Goal: Task Accomplishment & Management: Manage account settings

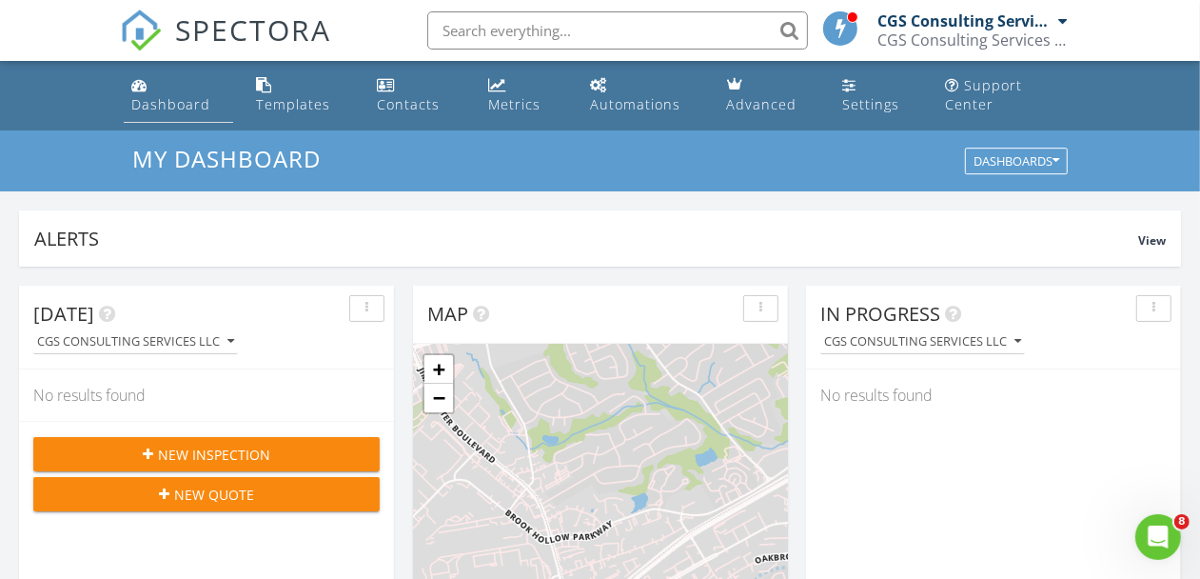
click at [126, 88] on link "Dashboard" at bounding box center [178, 96] width 109 height 54
click at [988, 24] on div "CGS Consulting Services LLC" at bounding box center [965, 20] width 176 height 19
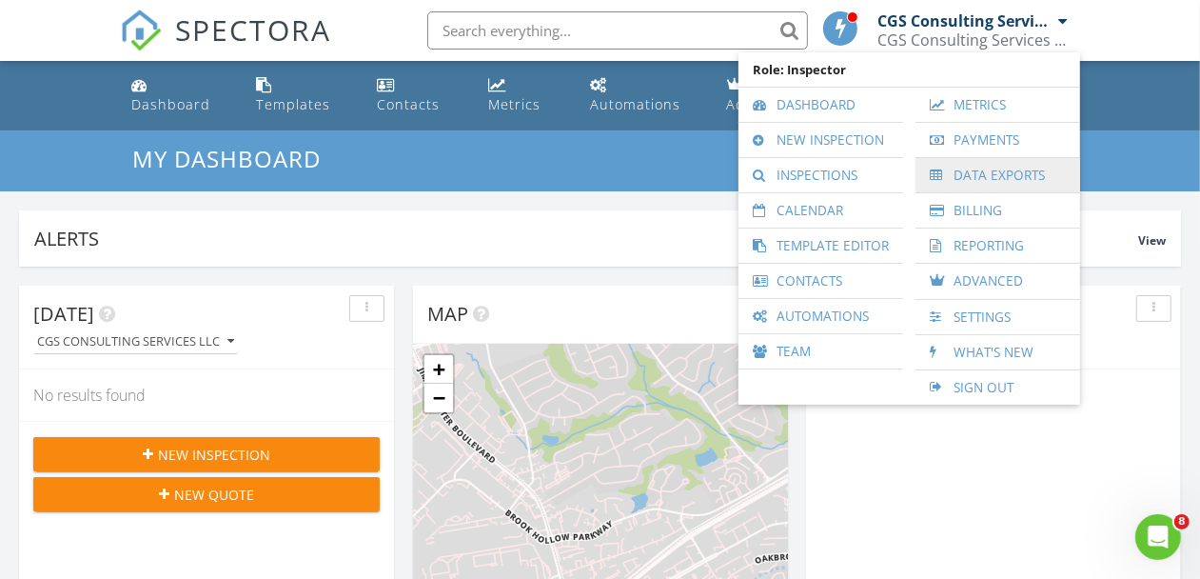
click at [969, 168] on link "Data Exports" at bounding box center [998, 175] width 146 height 34
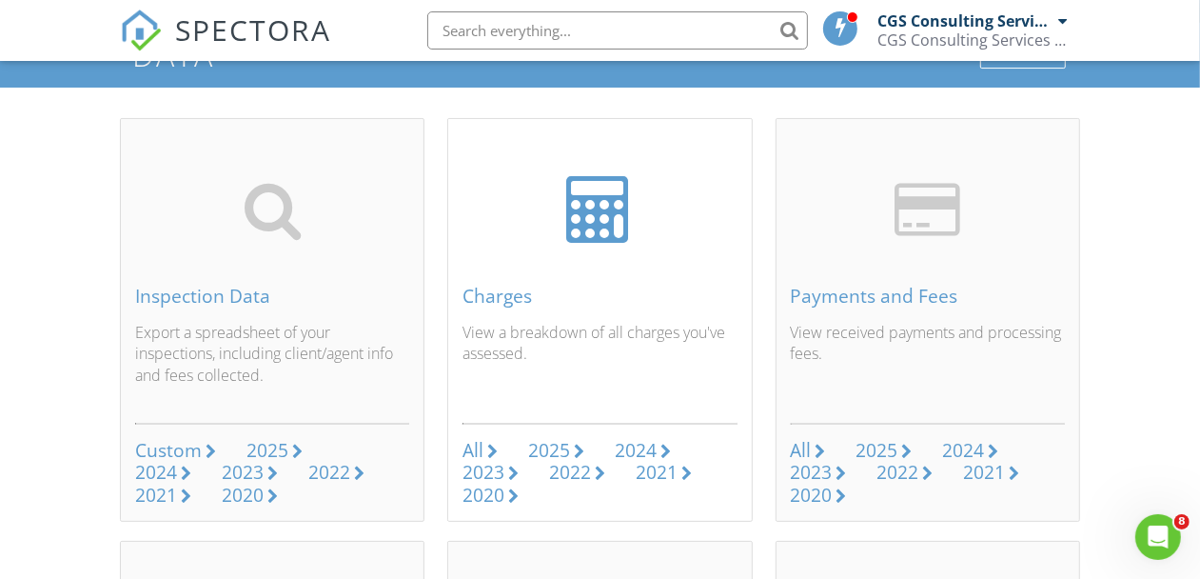
scroll to position [118, 0]
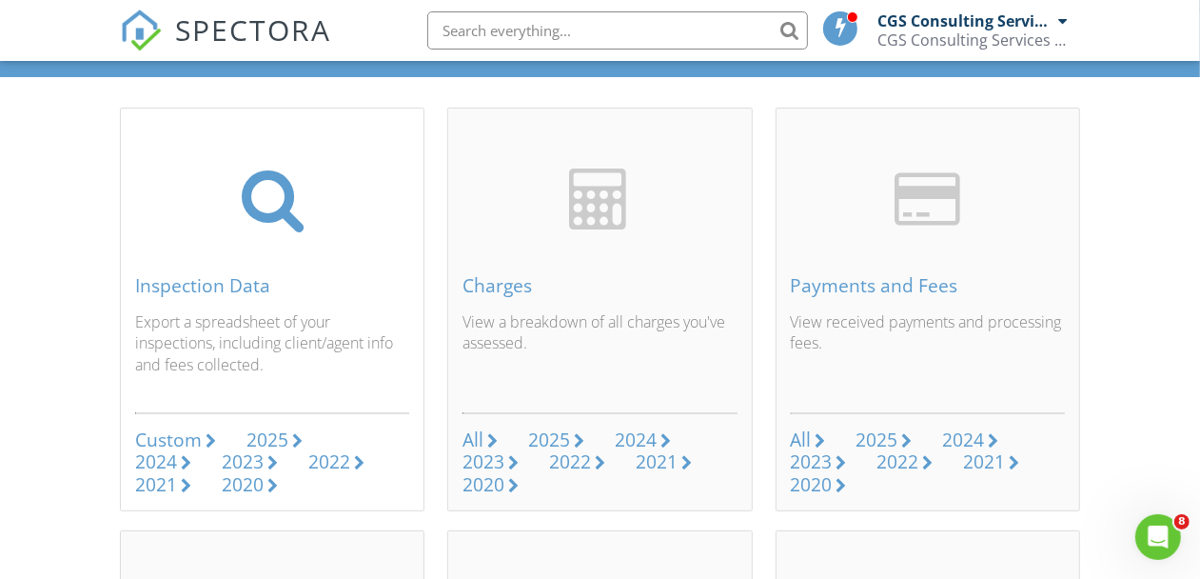
click at [233, 285] on div "Inspection Data" at bounding box center [272, 285] width 274 height 21
click at [186, 436] on div "Custom" at bounding box center [168, 439] width 67 height 26
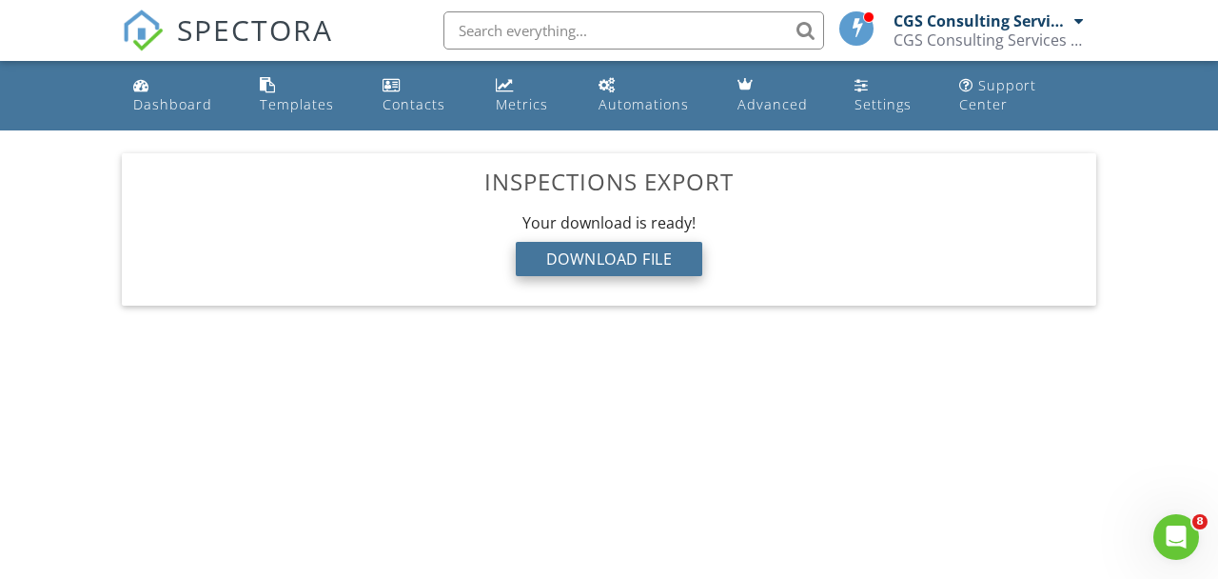
click at [576, 264] on div "Download File" at bounding box center [609, 259] width 187 height 34
click at [893, 98] on div "Settings" at bounding box center [883, 104] width 57 height 18
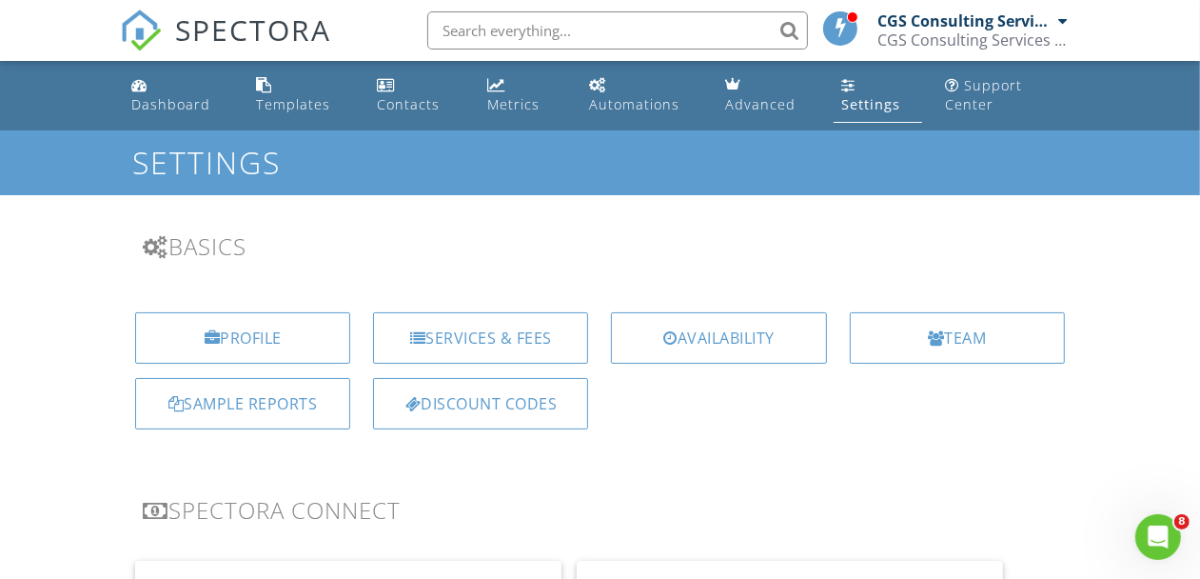
click at [1011, 43] on div "CGS Consulting Services LLC" at bounding box center [972, 39] width 190 height 19
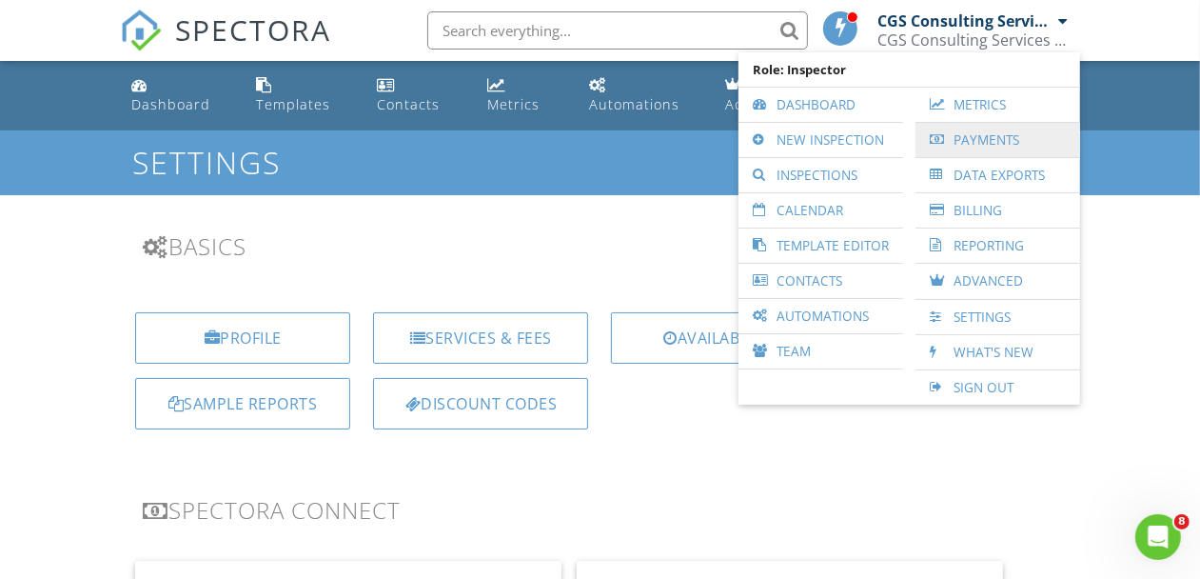
click at [1007, 136] on link "Payments" at bounding box center [998, 140] width 146 height 34
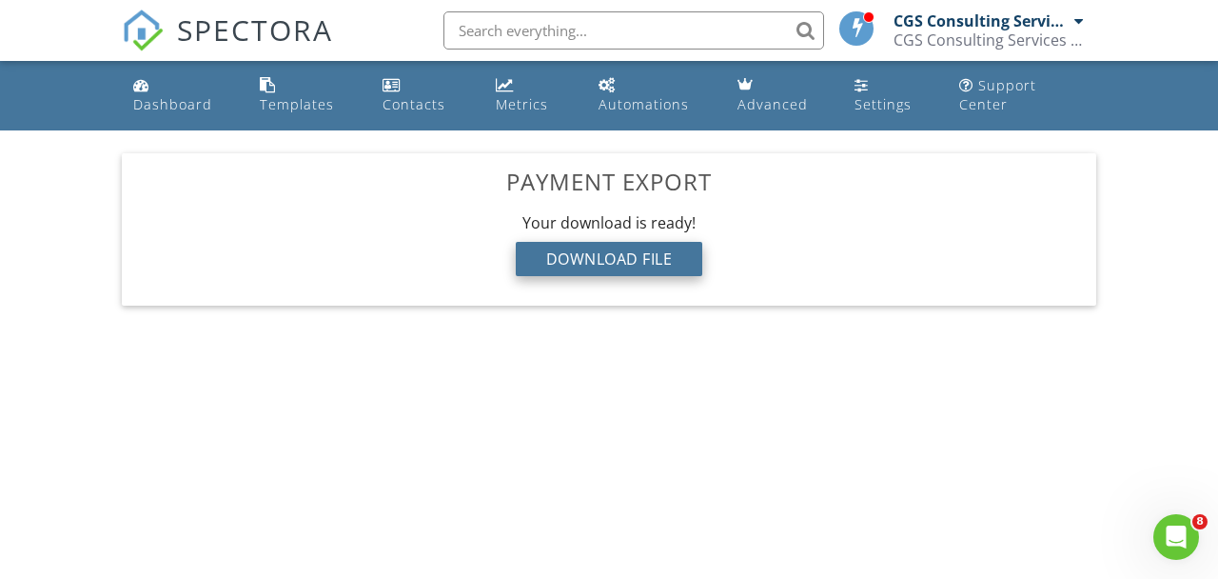
click at [623, 259] on div "Download File" at bounding box center [609, 259] width 187 height 34
click at [974, 38] on div "CGS Consulting Services LLC" at bounding box center [989, 39] width 190 height 19
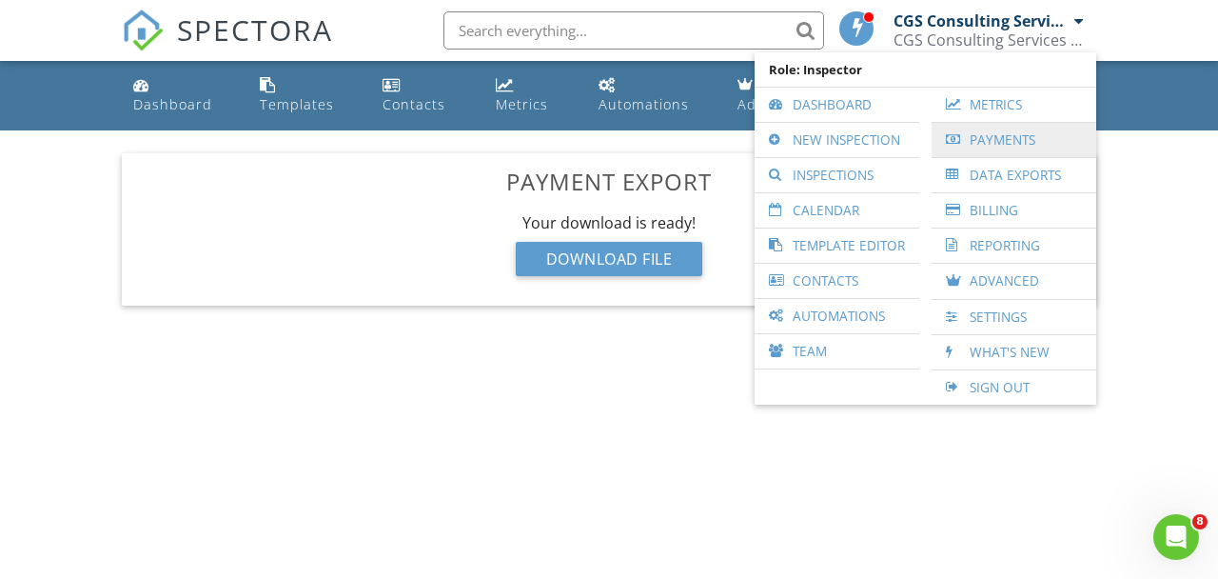
click at [989, 147] on link "Payments" at bounding box center [1014, 140] width 146 height 34
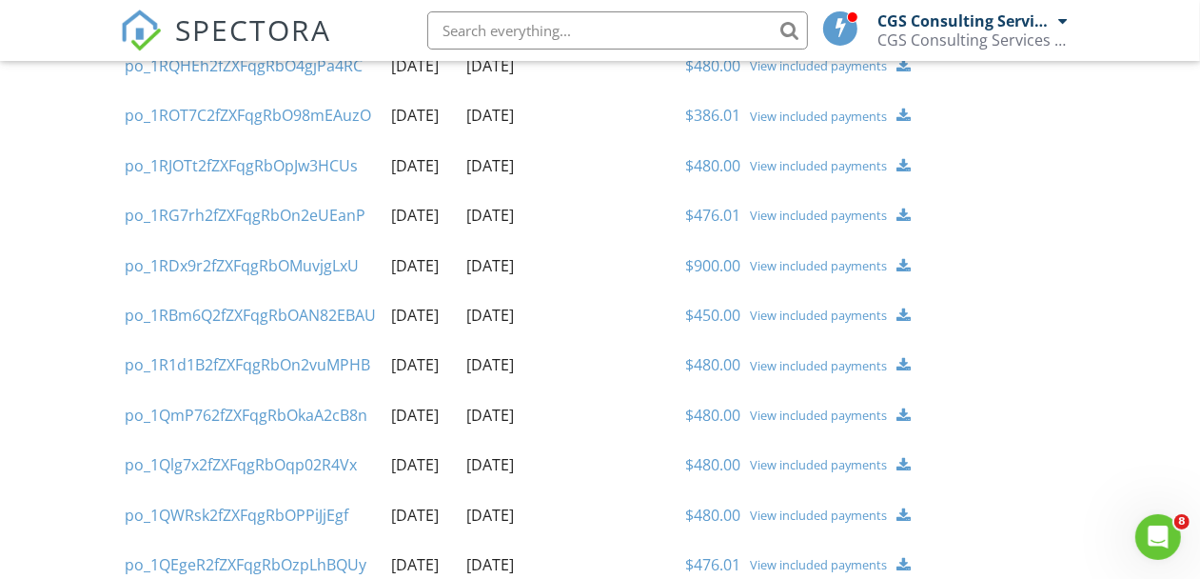
scroll to position [38, 0]
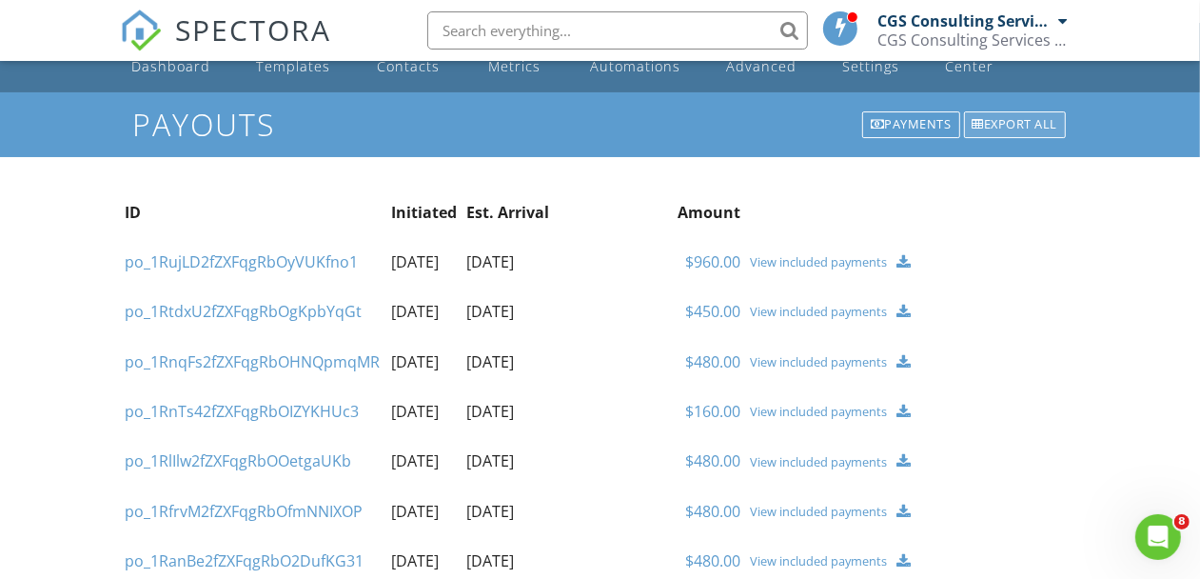
click at [974, 121] on div at bounding box center [979, 125] width 12 height 12
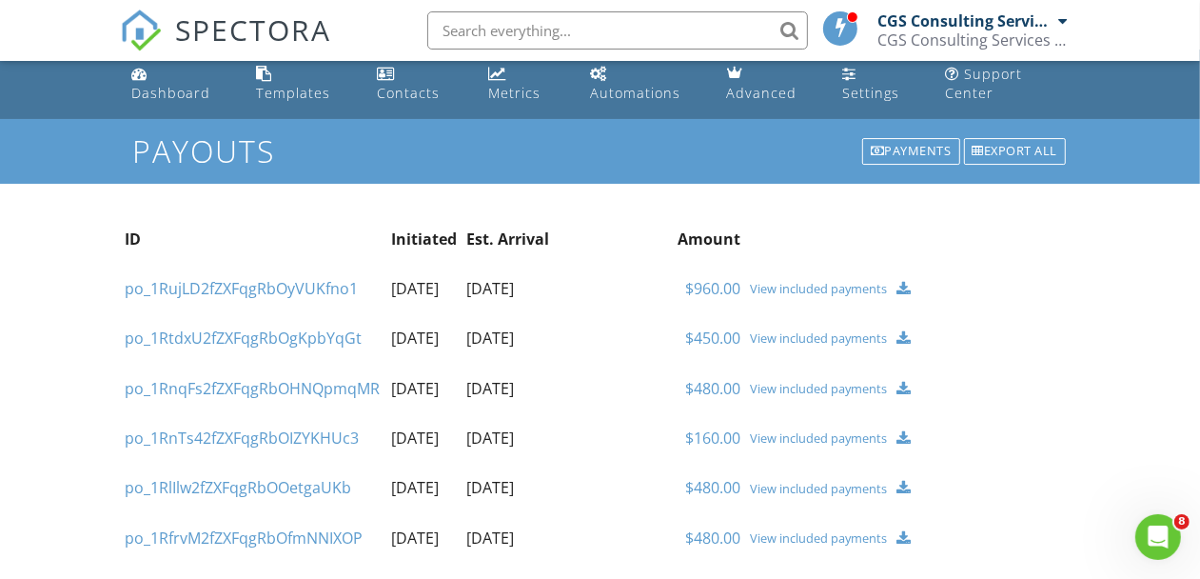
scroll to position [0, 0]
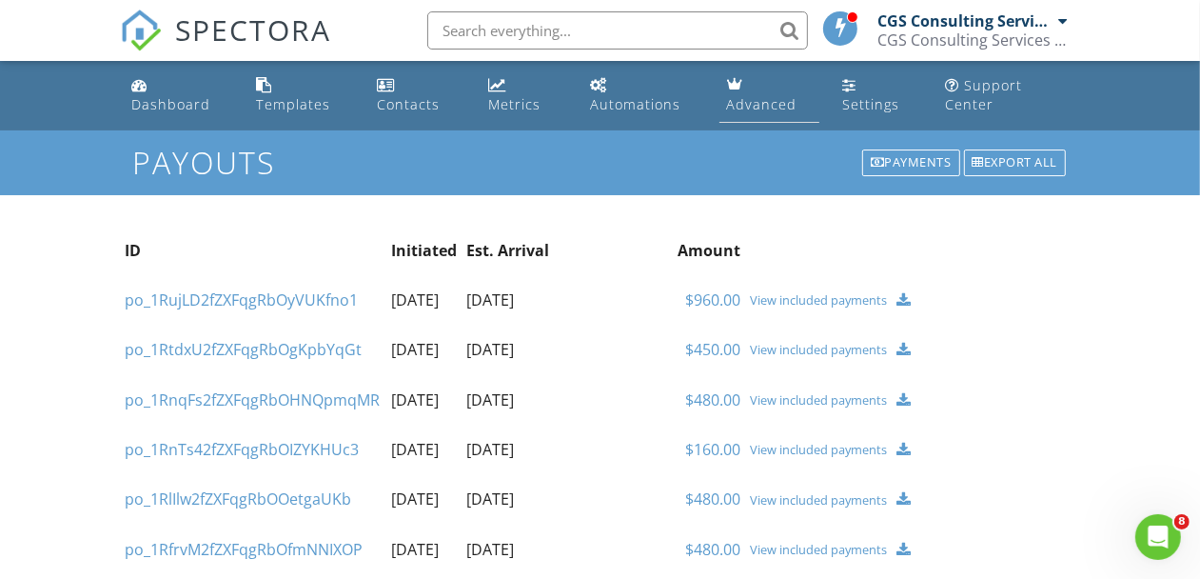
click at [767, 99] on div "Advanced" at bounding box center [762, 104] width 70 height 18
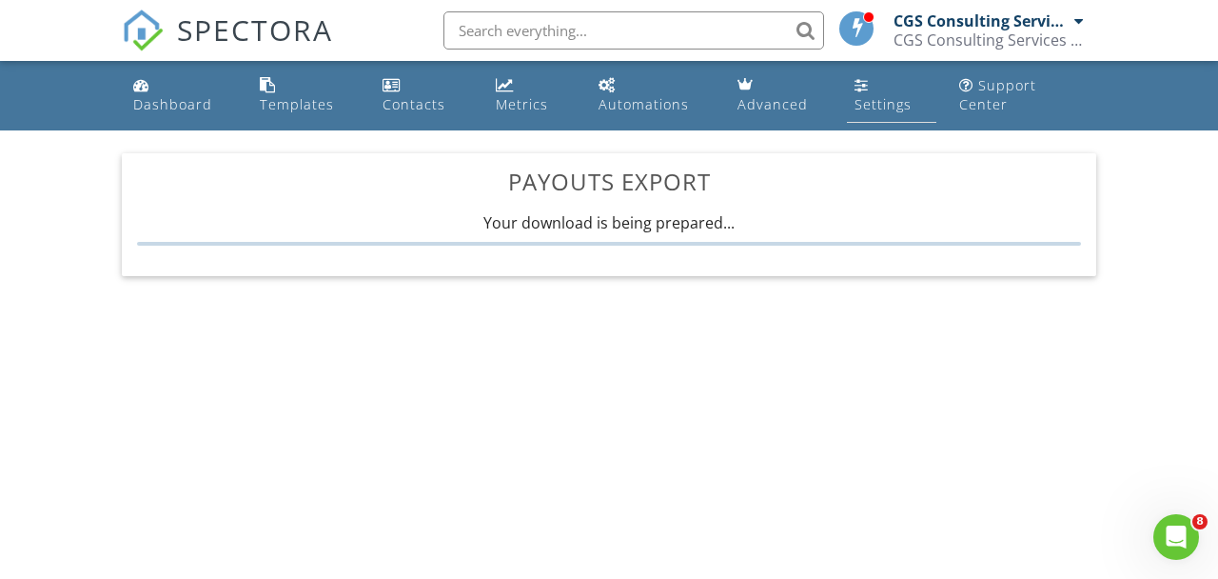
click at [858, 92] on link "Settings" at bounding box center [891, 96] width 88 height 54
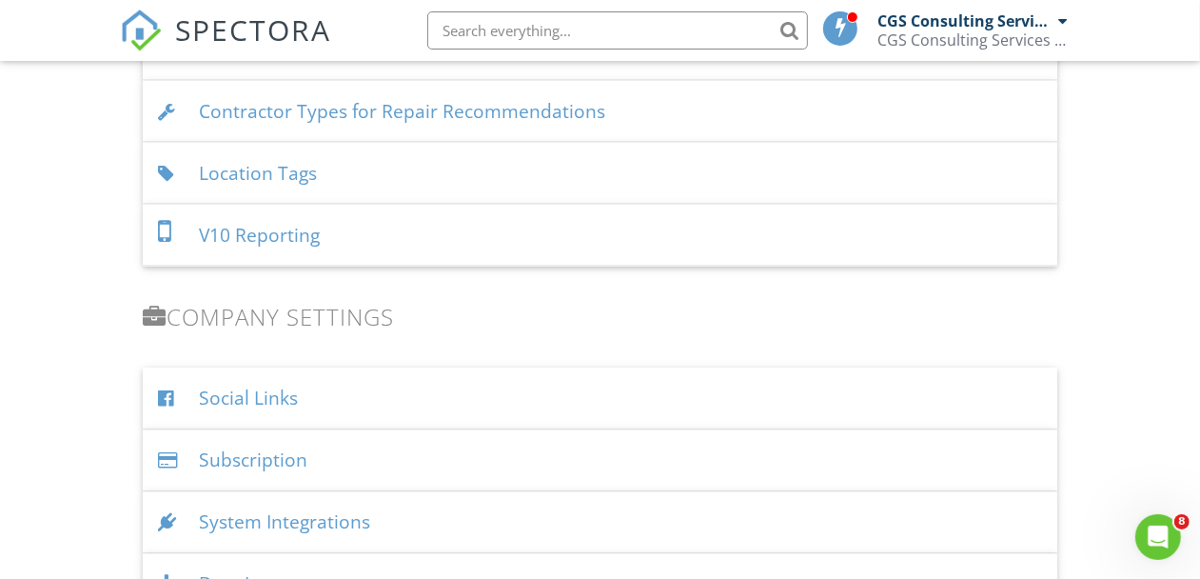
scroll to position [2192, 0]
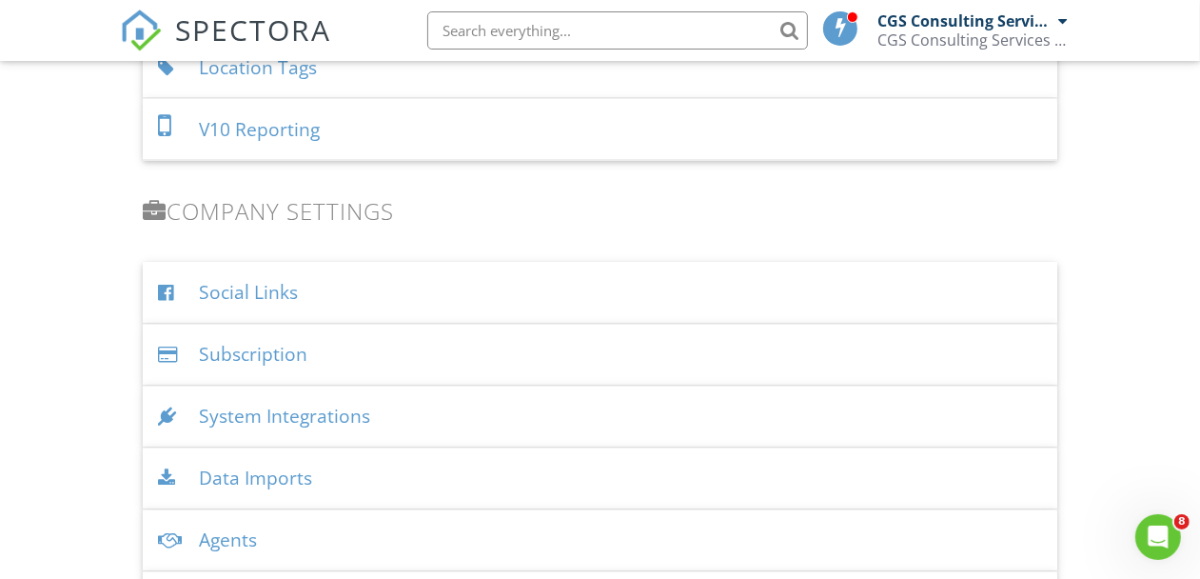
click at [272, 484] on div "Data Imports" at bounding box center [600, 479] width 914 height 62
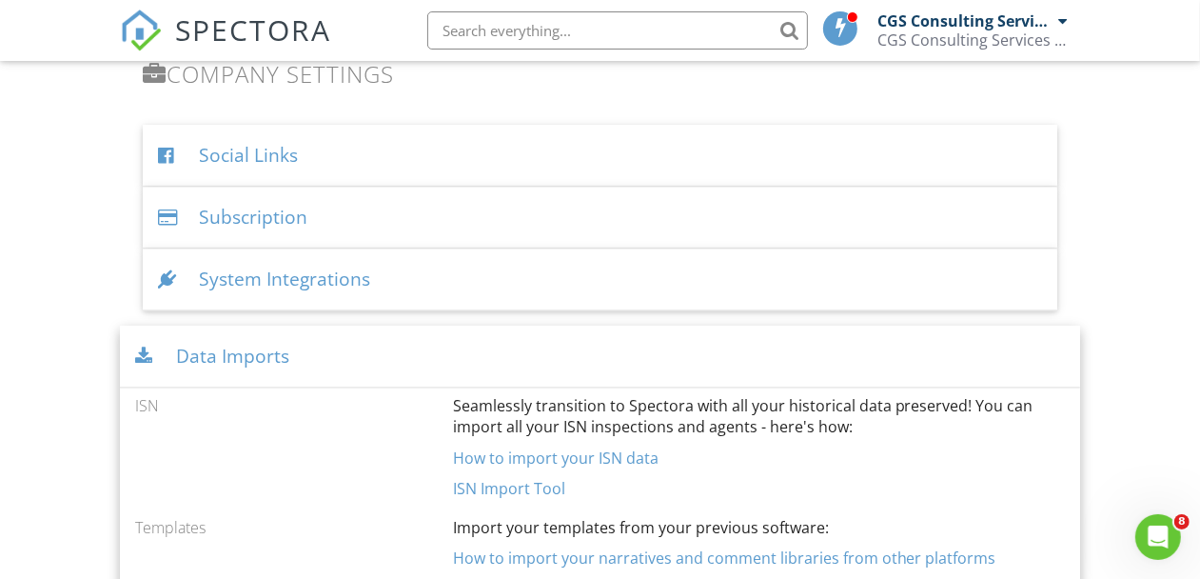
scroll to position [2429, 0]
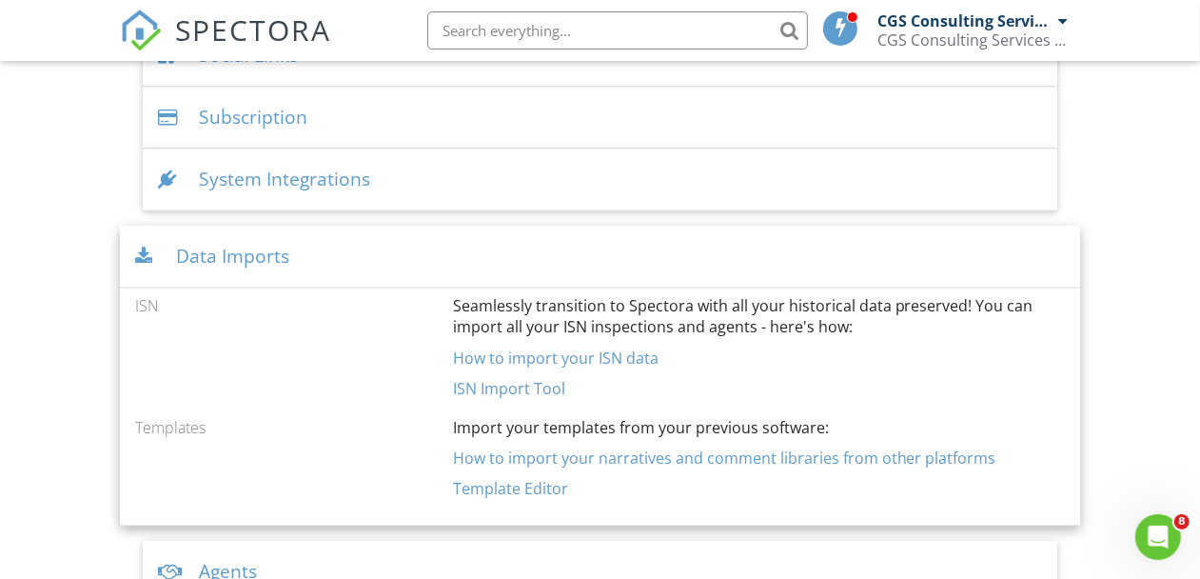
click at [537, 355] on link "How to import your ISN data" at bounding box center [556, 357] width 206 height 21
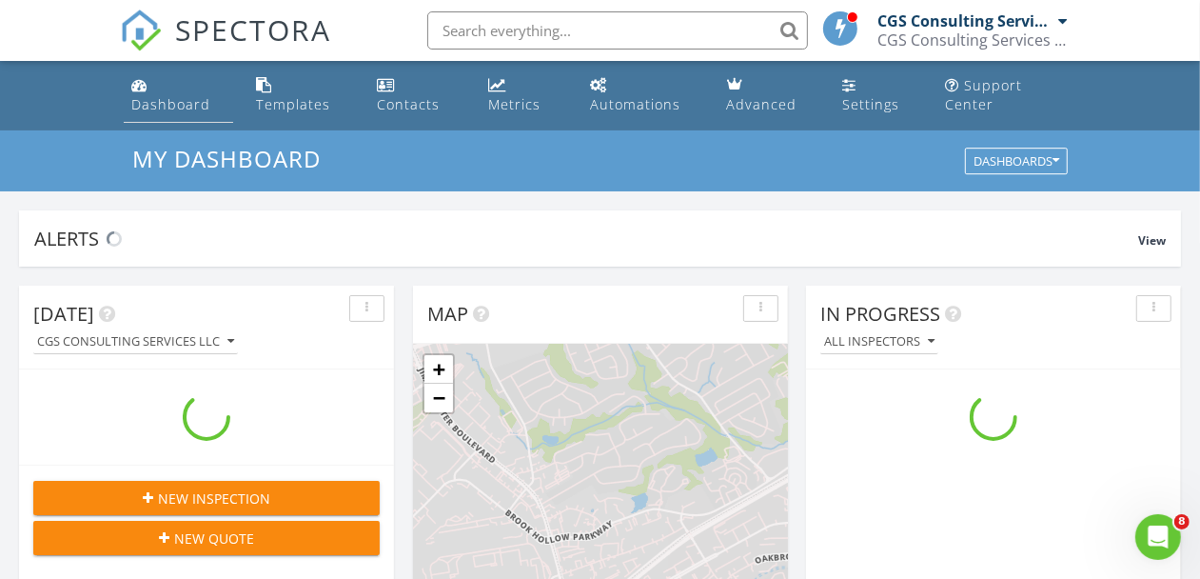
scroll to position [1768, 1237]
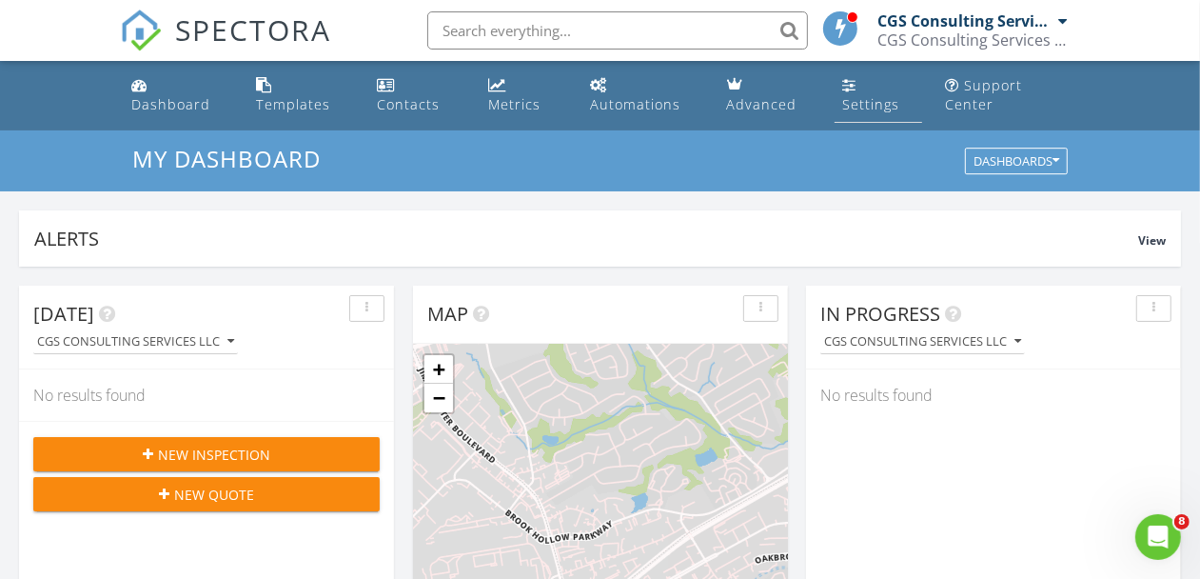
click at [861, 110] on div "Settings" at bounding box center [870, 104] width 57 height 18
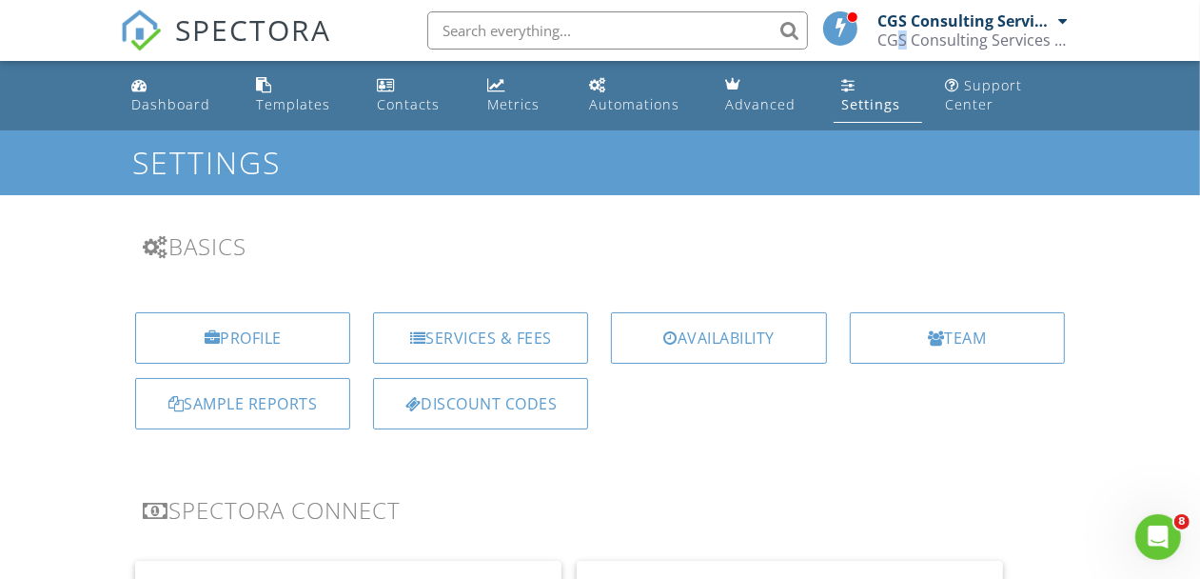
click at [894, 30] on div "CGS Consulting Services LLC" at bounding box center [972, 39] width 190 height 19
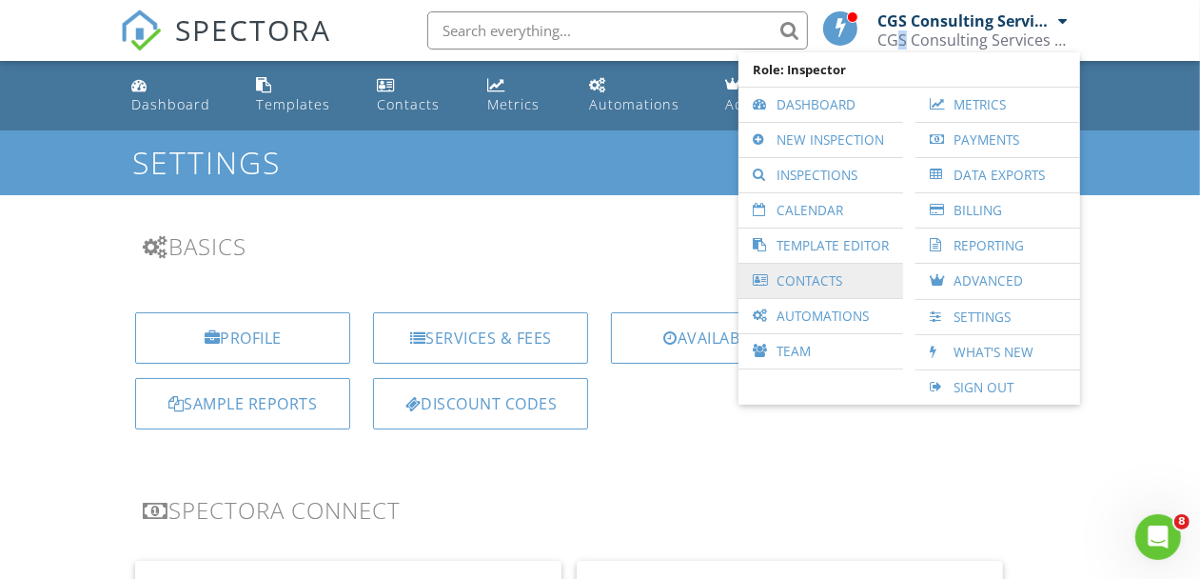
click at [844, 283] on link "Contacts" at bounding box center [821, 281] width 146 height 34
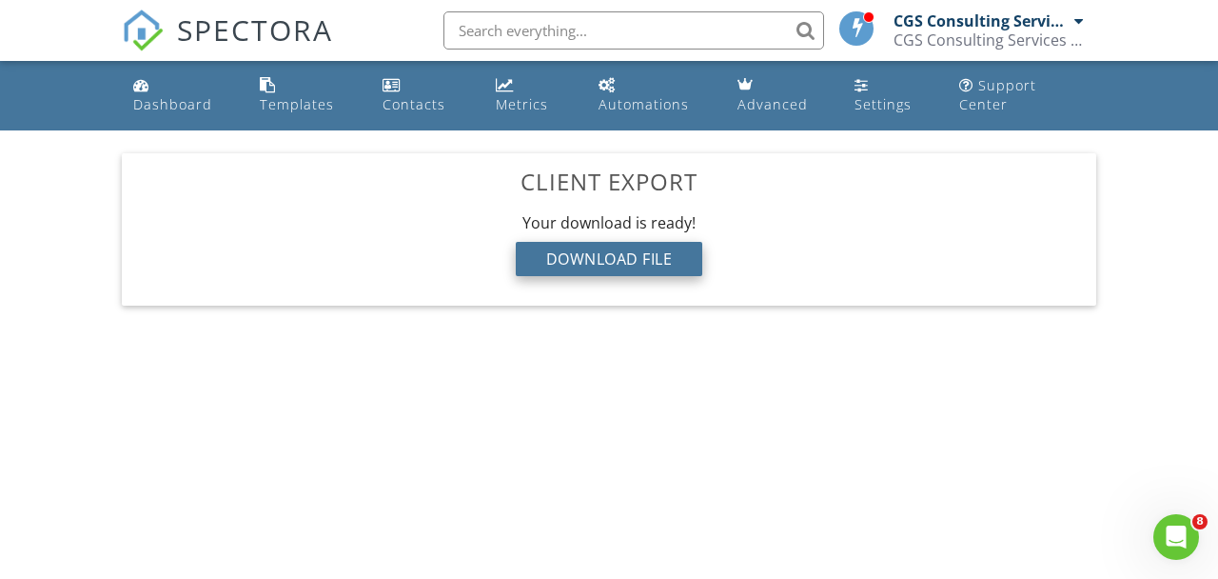
click at [662, 260] on div "Download File" at bounding box center [609, 259] width 187 height 34
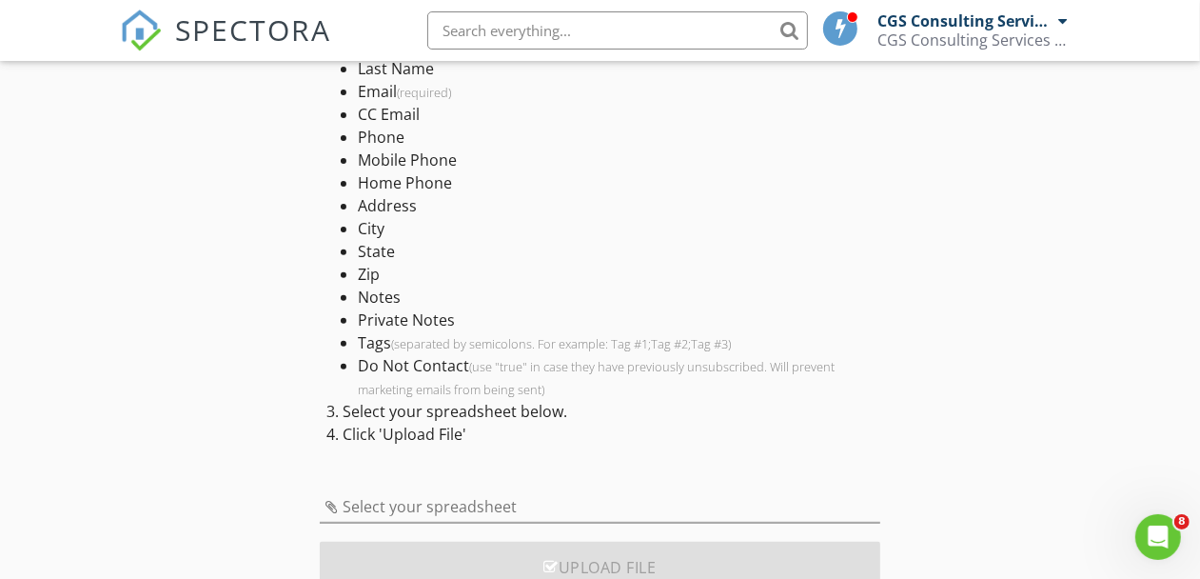
scroll to position [414, 0]
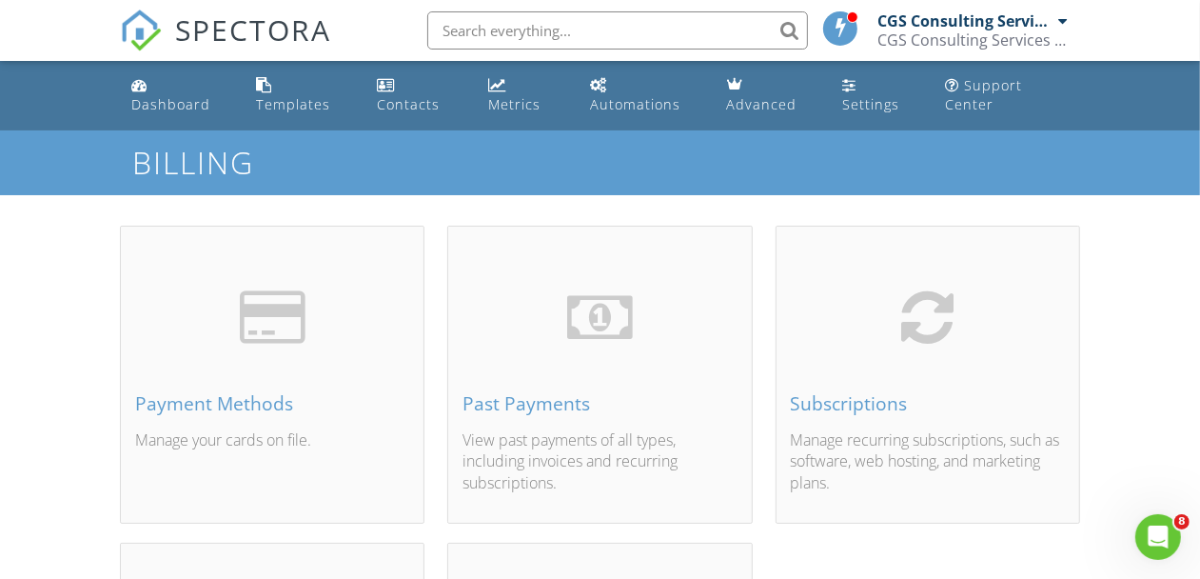
click at [973, 36] on div "CGS Consulting Services LLC" at bounding box center [972, 39] width 190 height 19
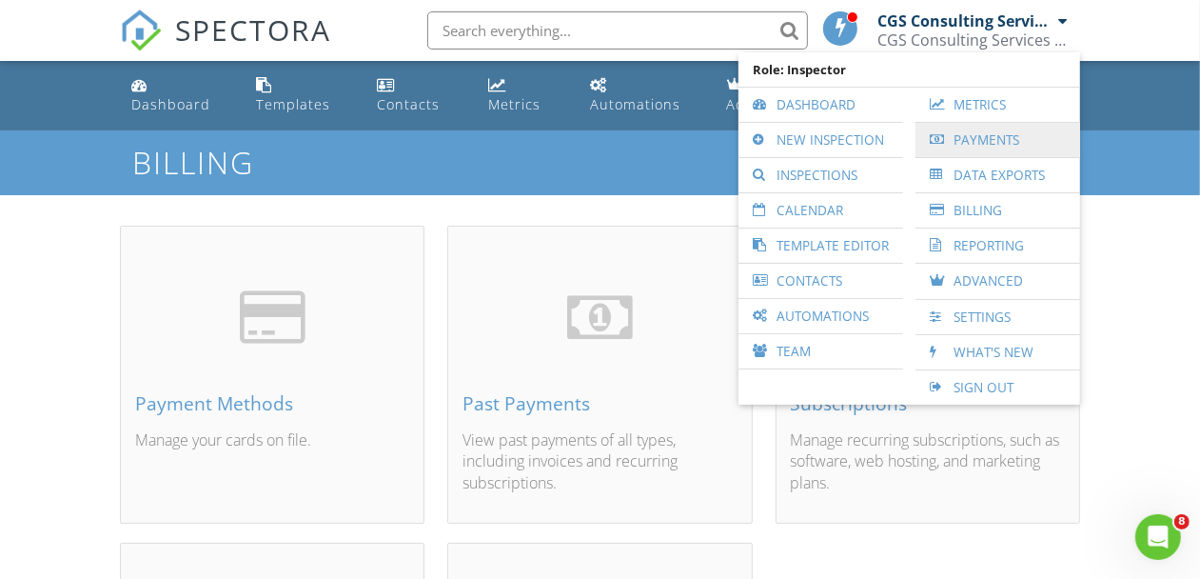
click at [980, 145] on link "Payments" at bounding box center [998, 140] width 146 height 34
